Goal: Find specific page/section: Find specific page/section

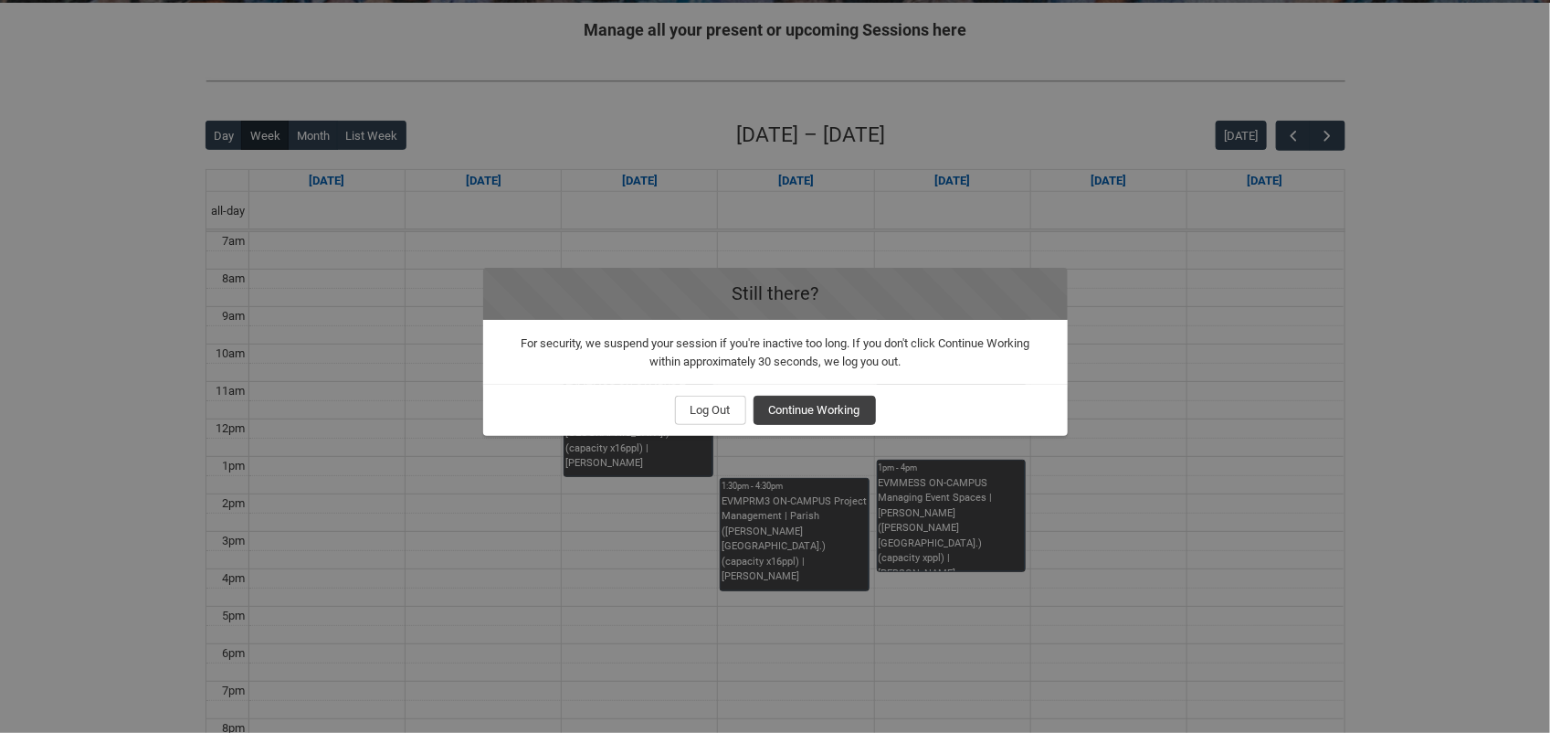
scroll to position [3, 0]
click at [813, 400] on span "Continue Working" at bounding box center [814, 409] width 91 height 27
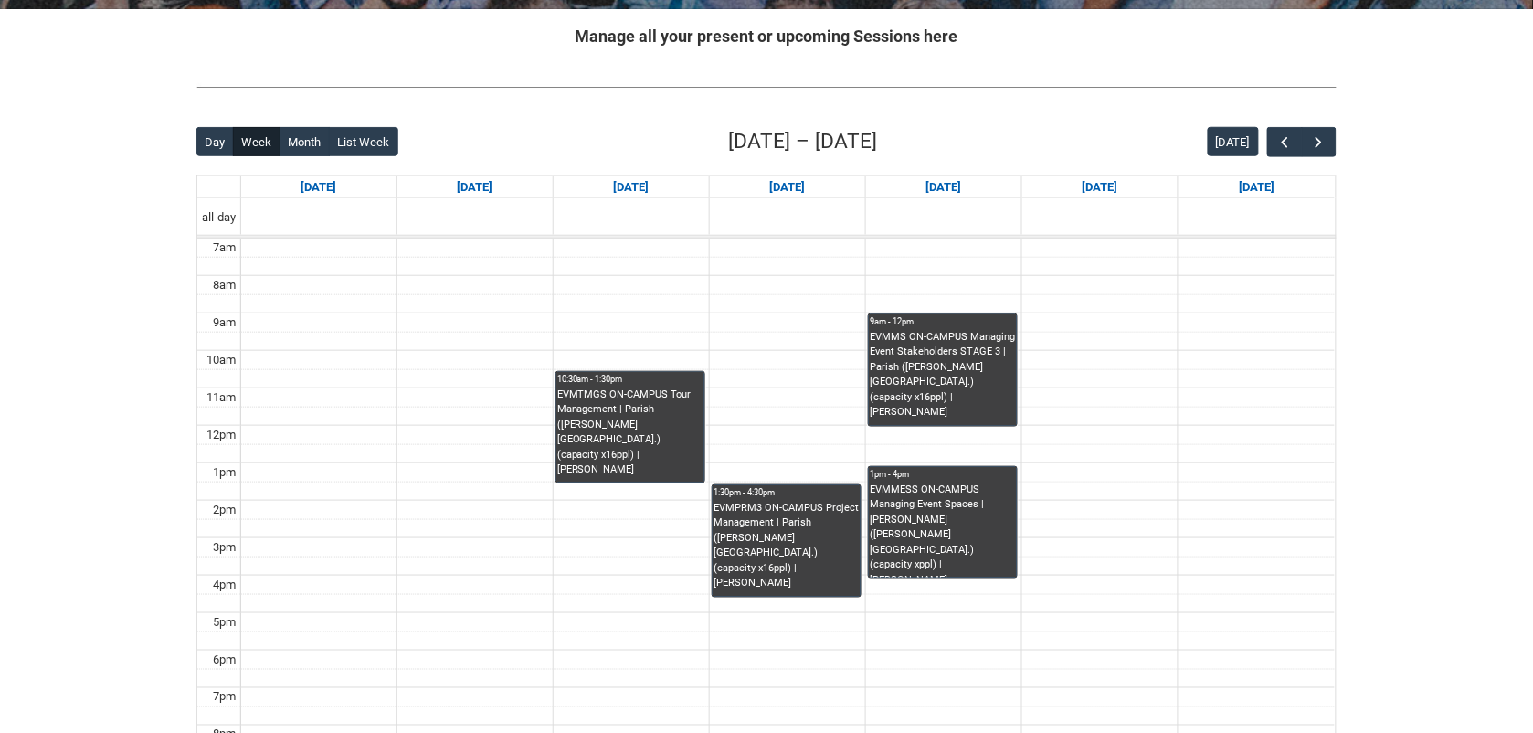
scroll to position [362, 0]
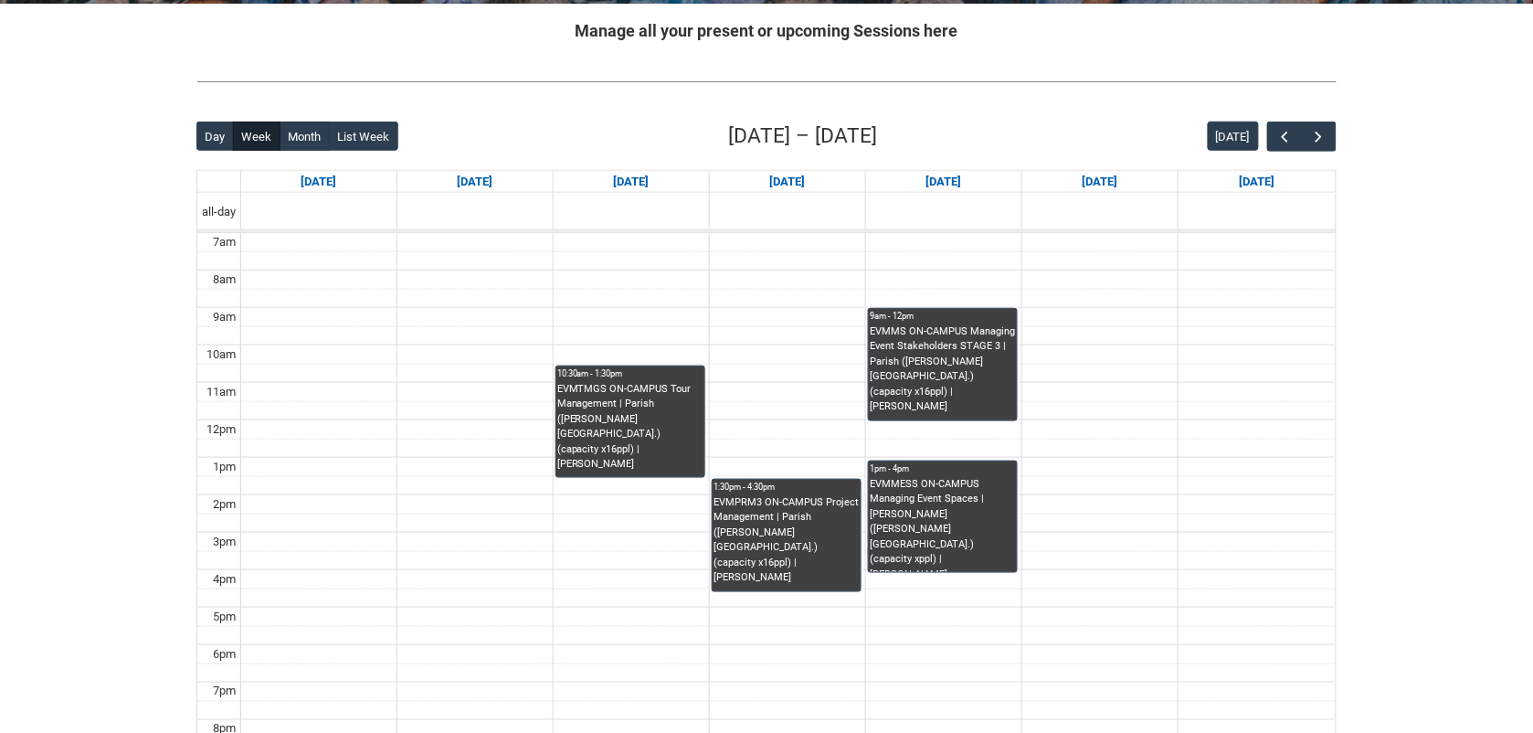
click at [758, 516] on div "EVMPRM3 ON-CAMPUS Project Management | Parish ([PERSON_NAME][GEOGRAPHIC_DATA].)…" at bounding box center [786, 540] width 146 height 90
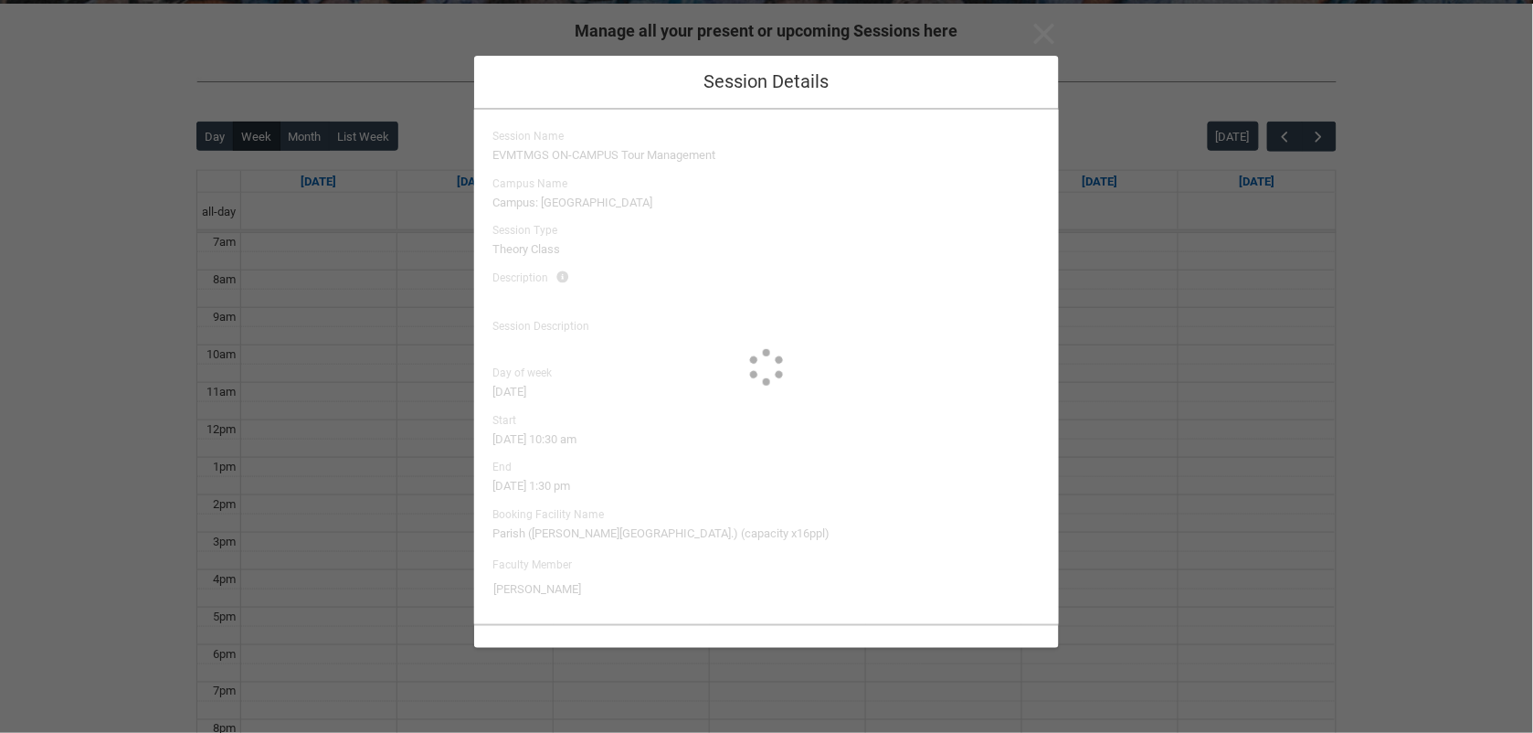
scroll to position [0, 0]
type input "[PERSON_NAME]"
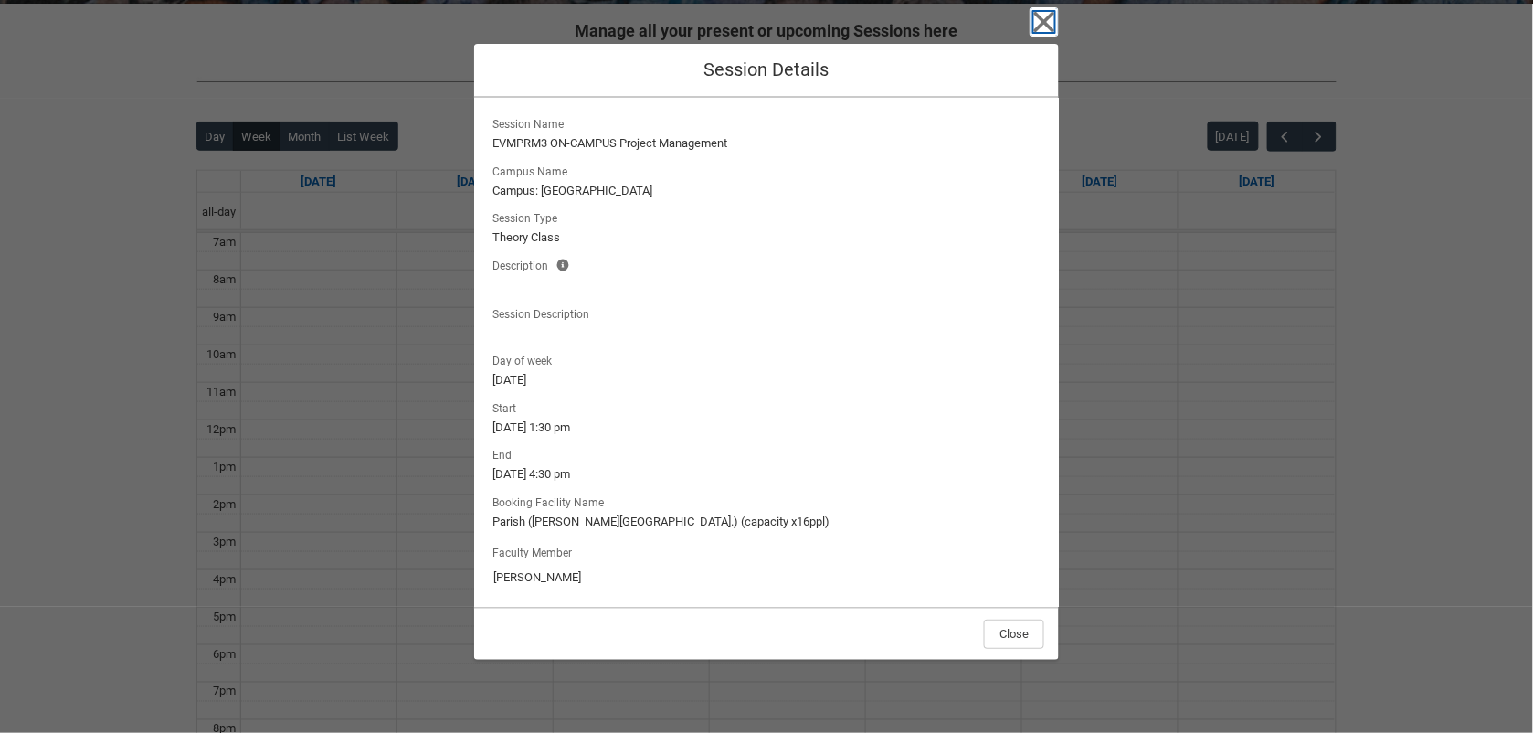
click at [1047, 33] on icon "button" at bounding box center [1043, 21] width 29 height 29
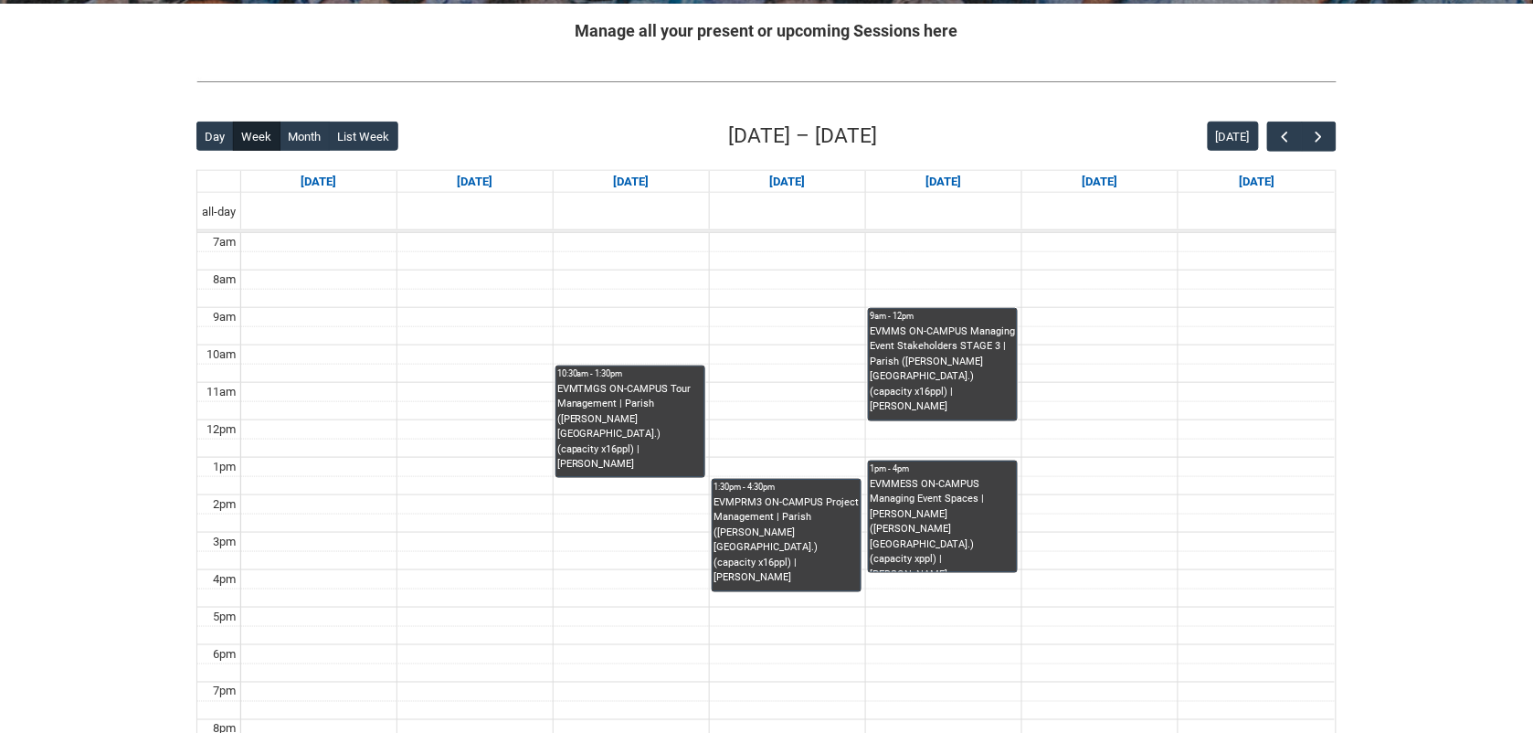
click at [1047, 33] on h2 "Manage all your present or upcoming Sessions here" at bounding box center [766, 30] width 1140 height 25
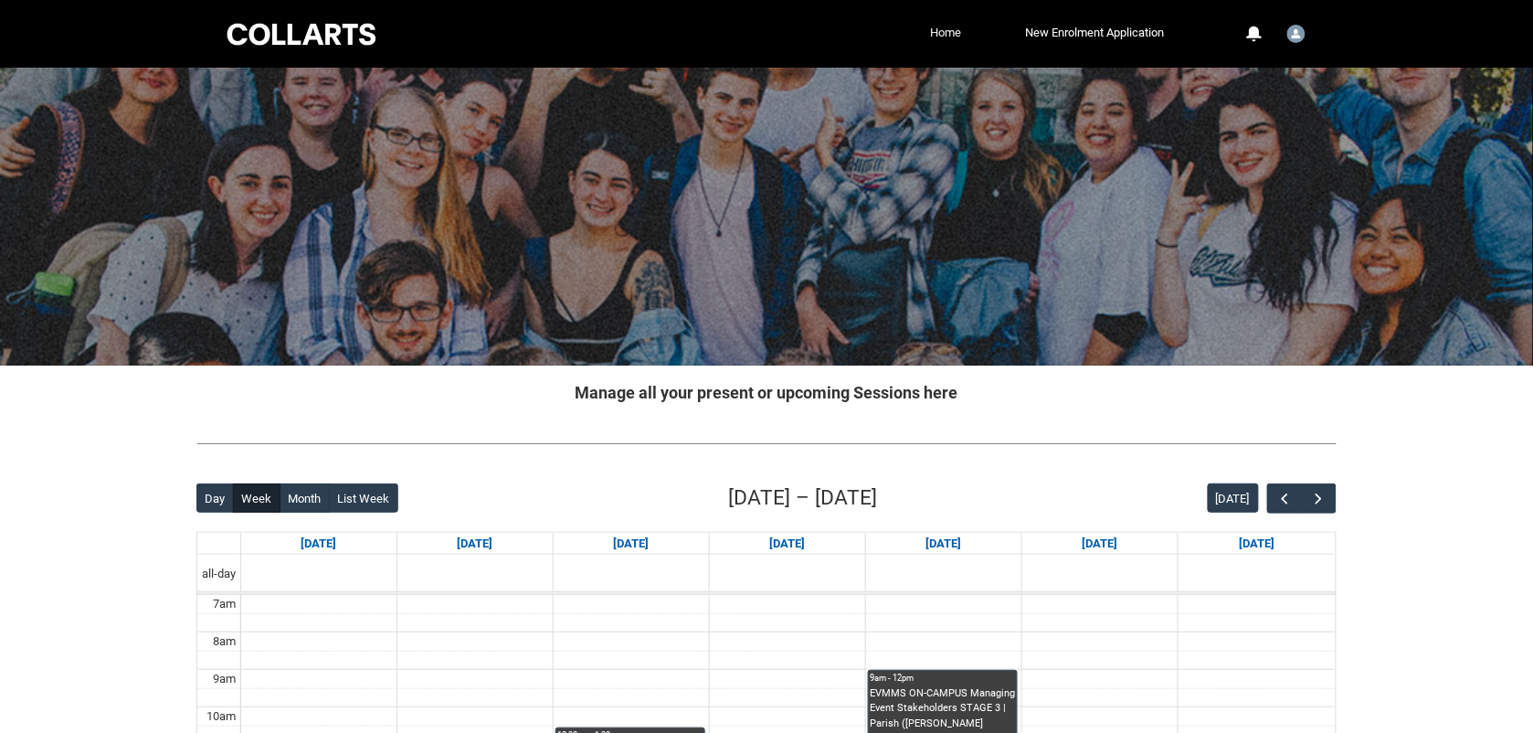
click at [947, 30] on link "Home" at bounding box center [946, 32] width 40 height 27
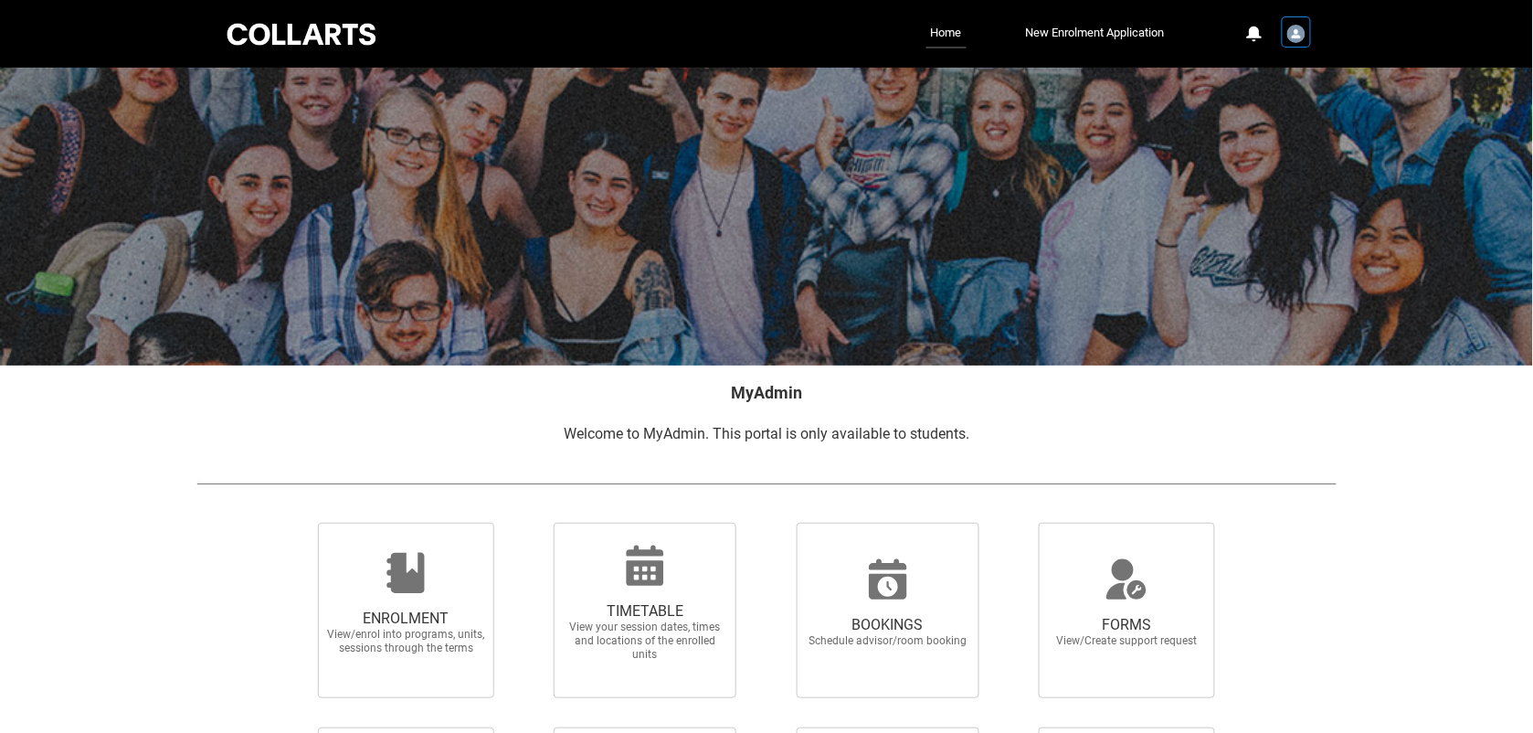
click at [1302, 38] on img "User Profile Student.bmurphy.20241202" at bounding box center [1296, 34] width 18 height 18
click at [948, 37] on link "Home" at bounding box center [946, 33] width 40 height 29
click at [645, 599] on span "TIMETABLE View your session dates, times and locations of the enrolled units" at bounding box center [644, 631] width 175 height 89
click at [531, 522] on input "TIMETABLE View your session dates, times and locations of the enrolled units" at bounding box center [530, 522] width 1 height 1
radio input "true"
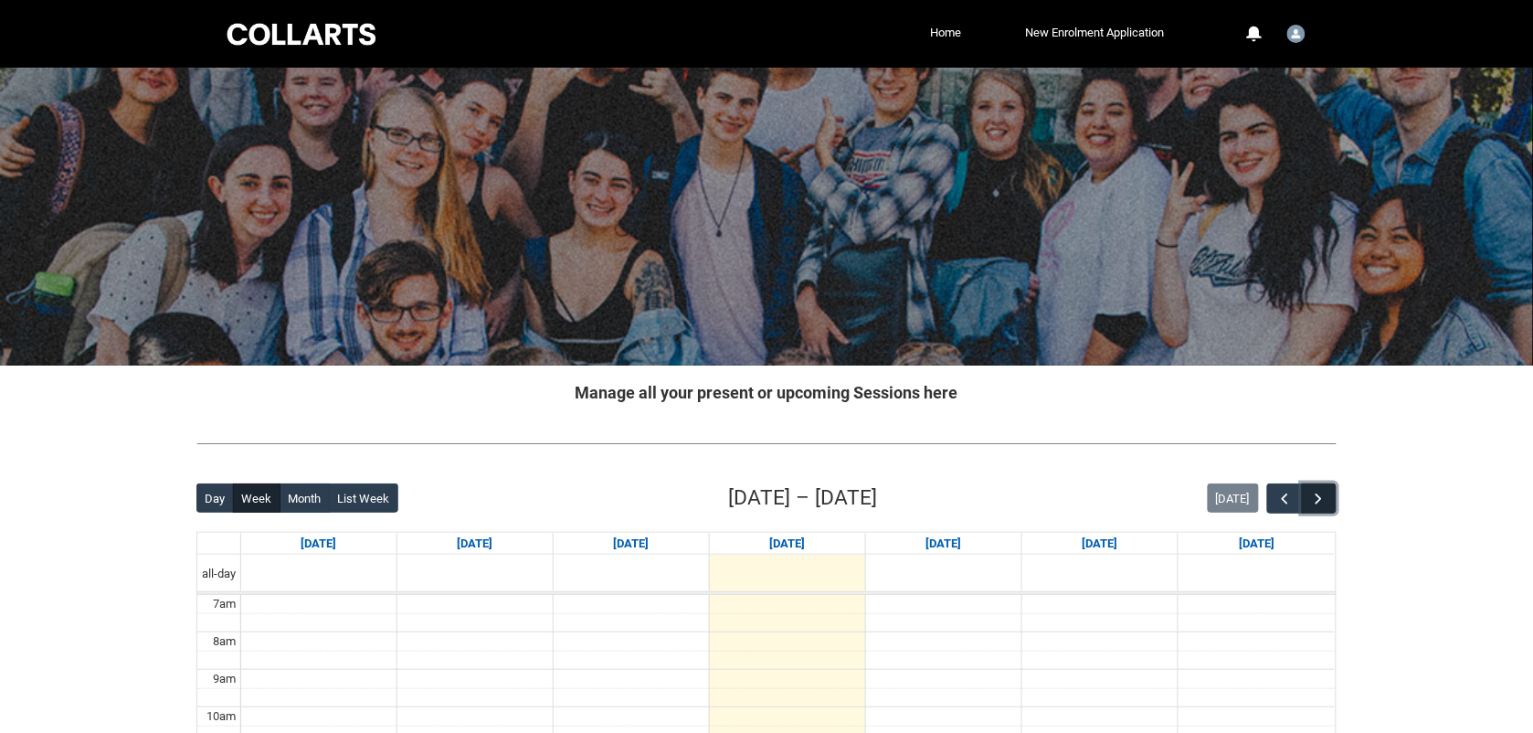
click at [1324, 503] on span "button" at bounding box center [1319, 499] width 18 height 18
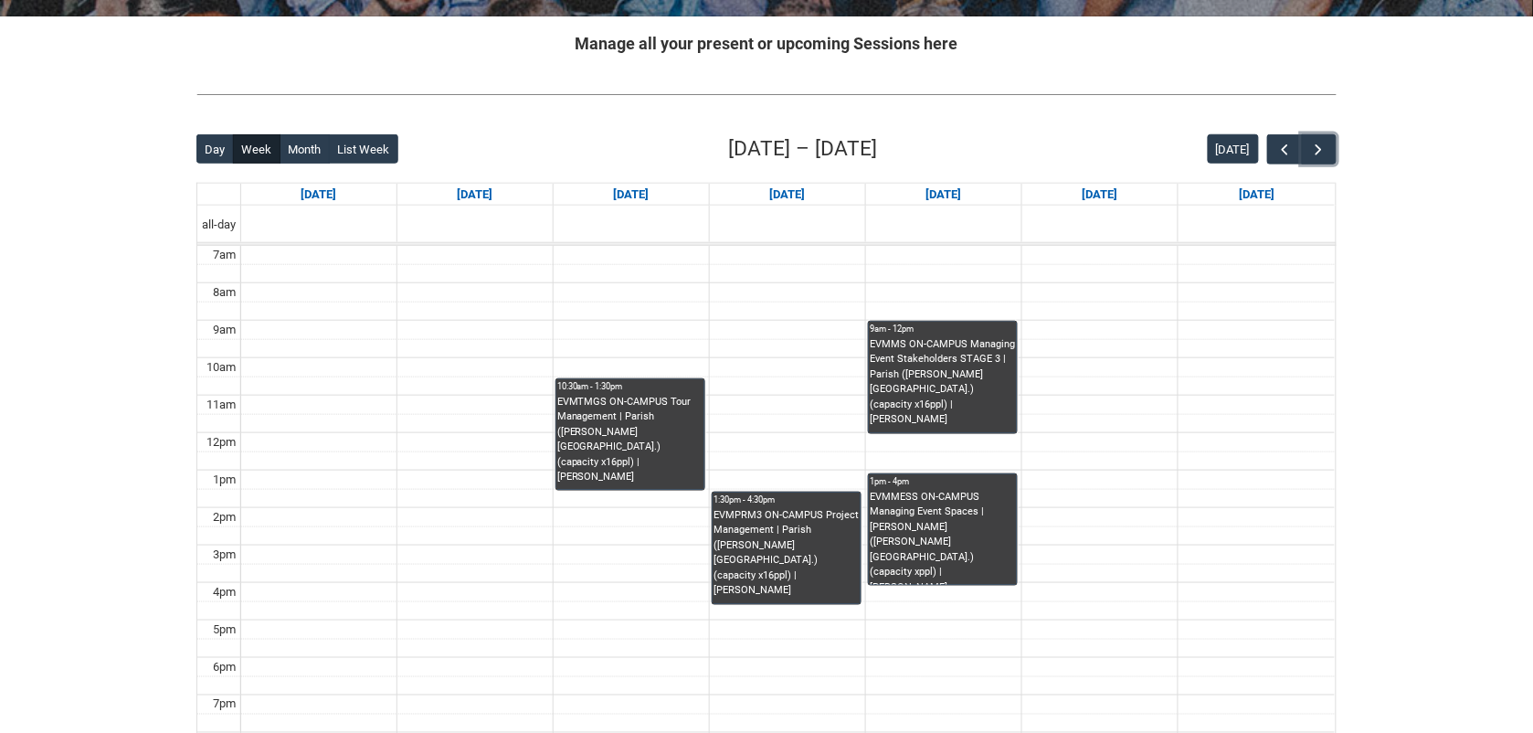
scroll to position [350, 0]
